Goal: Transaction & Acquisition: Purchase product/service

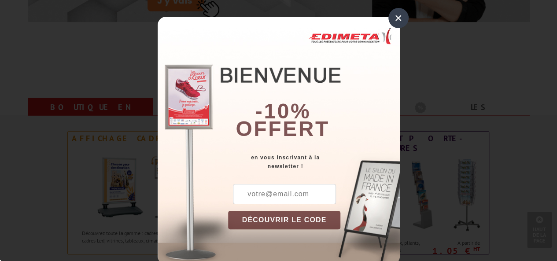
scroll to position [252, 0]
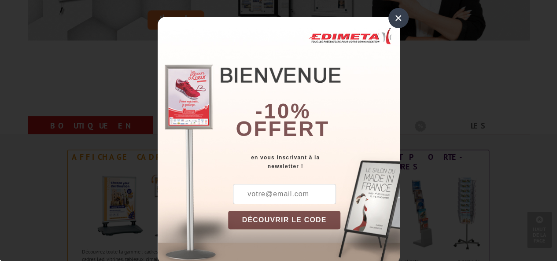
click at [395, 22] on div "×" at bounding box center [398, 18] width 20 height 20
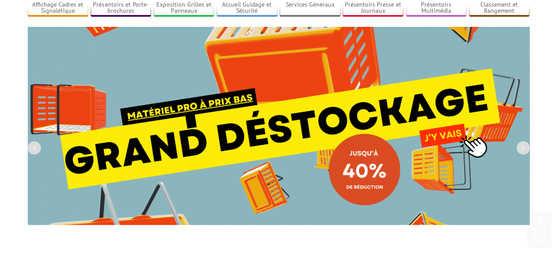
scroll to position [0, 0]
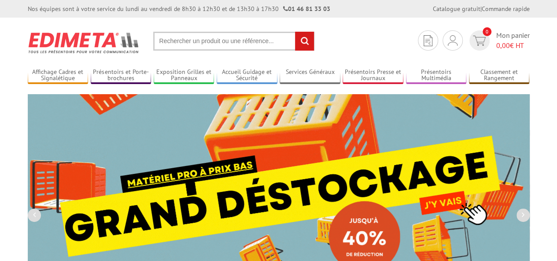
click at [175, 40] on input "text" at bounding box center [233, 41] width 161 height 19
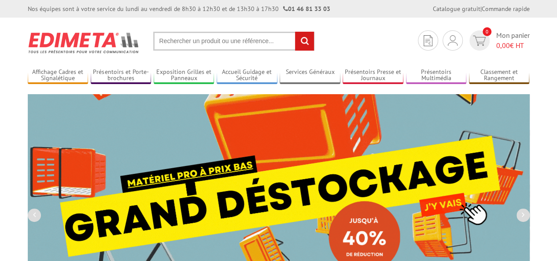
click at [182, 43] on input "text" at bounding box center [233, 41] width 161 height 19
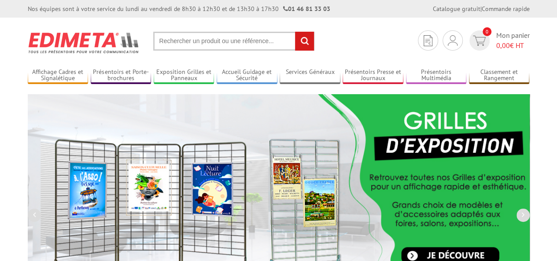
click at [170, 44] on input "text" at bounding box center [233, 41] width 161 height 19
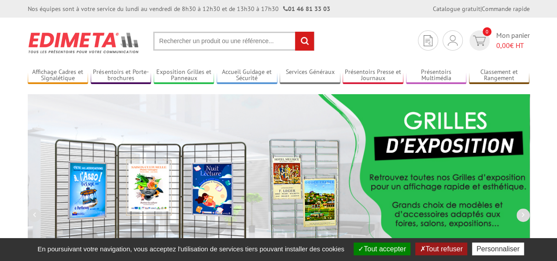
click at [249, 44] on input "text" at bounding box center [233, 41] width 161 height 19
click at [255, 42] on input "text" at bounding box center [233, 41] width 161 height 19
click at [257, 42] on input "text" at bounding box center [233, 41] width 161 height 19
click at [300, 41] on input "rechercher" at bounding box center [304, 41] width 19 height 19
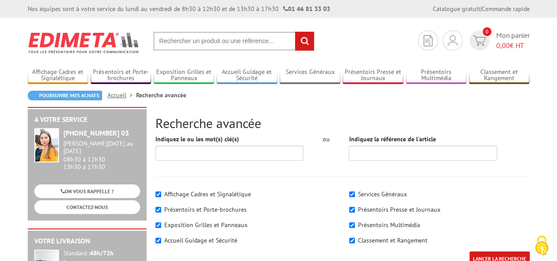
click at [168, 44] on input "text" at bounding box center [233, 41] width 161 height 19
click at [183, 43] on input "text" at bounding box center [233, 41] width 161 height 19
click at [208, 41] on input "text" at bounding box center [233, 41] width 161 height 19
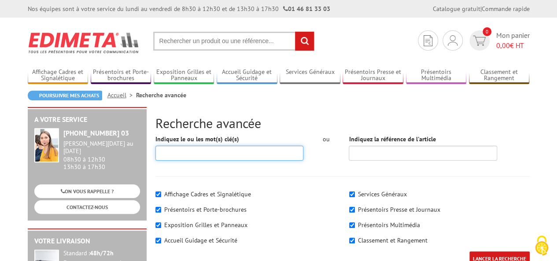
click at [179, 151] on input "Indiquez le ou les mot(s) clé(s)" at bounding box center [229, 153] width 148 height 15
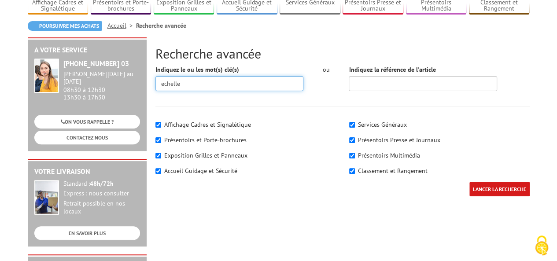
scroll to position [70, 0]
type input "echelle"
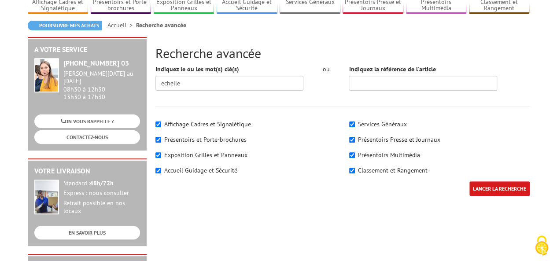
click at [495, 187] on input "LANCER LA RECHERCHE" at bounding box center [499, 188] width 60 height 15
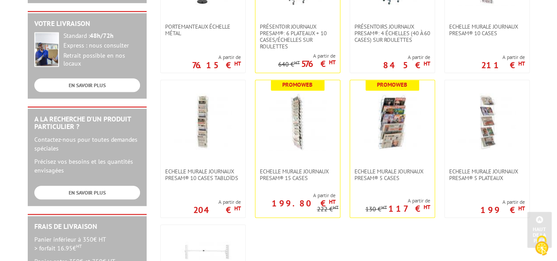
scroll to position [222, 0]
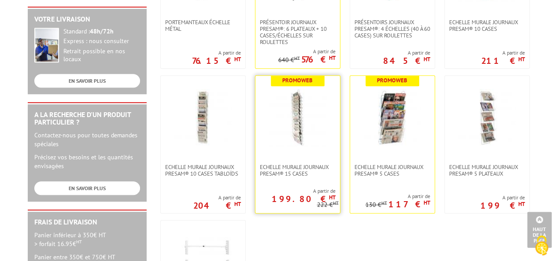
click at [291, 129] on img at bounding box center [297, 117] width 57 height 57
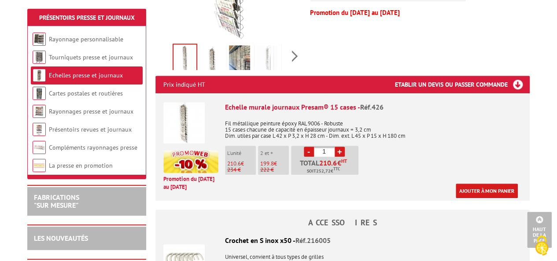
scroll to position [280, 0]
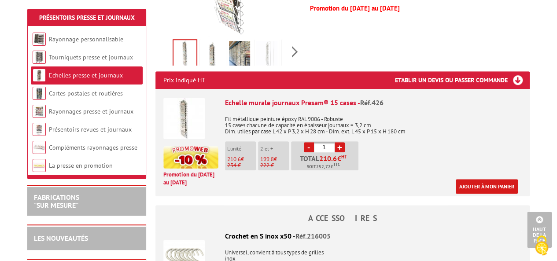
click at [339, 148] on link "+" at bounding box center [340, 147] width 10 height 10
click at [338, 151] on link "+" at bounding box center [340, 147] width 10 height 10
click at [339, 147] on link "+" at bounding box center [340, 147] width 10 height 10
click at [339, 146] on link "+" at bounding box center [340, 147] width 10 height 10
type input "5"
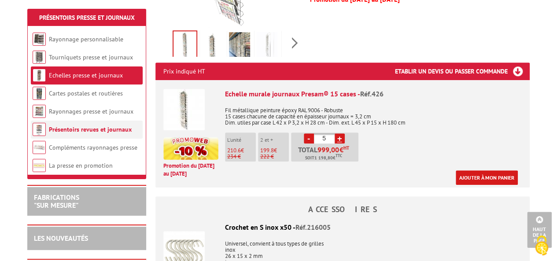
scroll to position [288, 0]
